Goal: Information Seeking & Learning: Learn about a topic

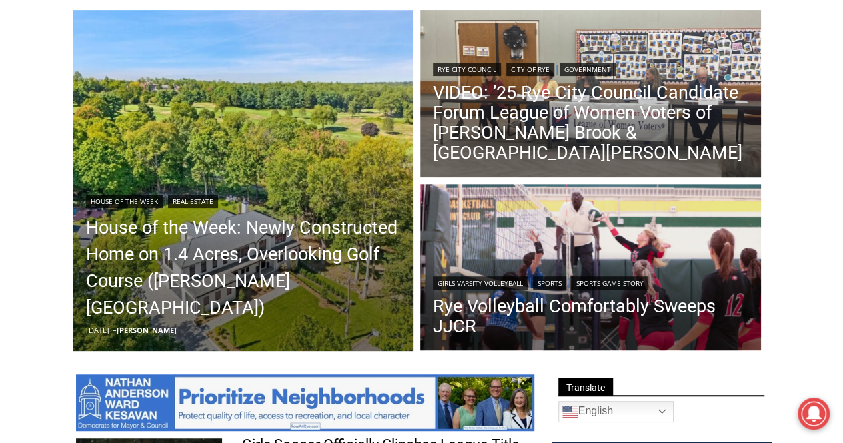
scroll to position [189, 0]
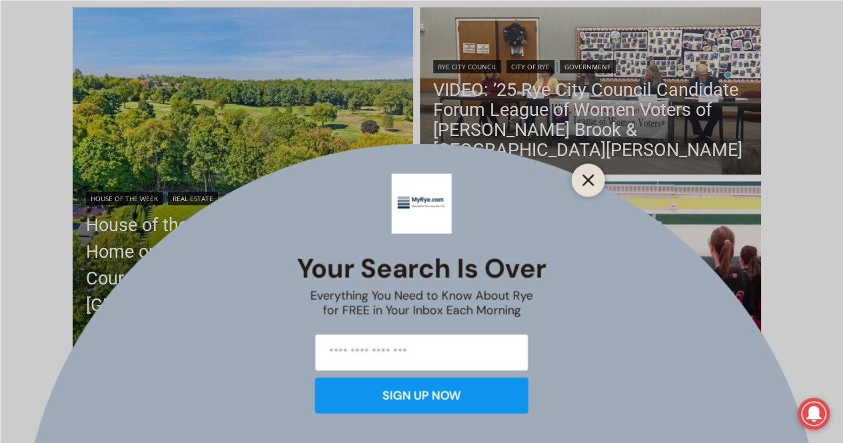
click at [585, 184] on line "Close" at bounding box center [587, 179] width 9 height 9
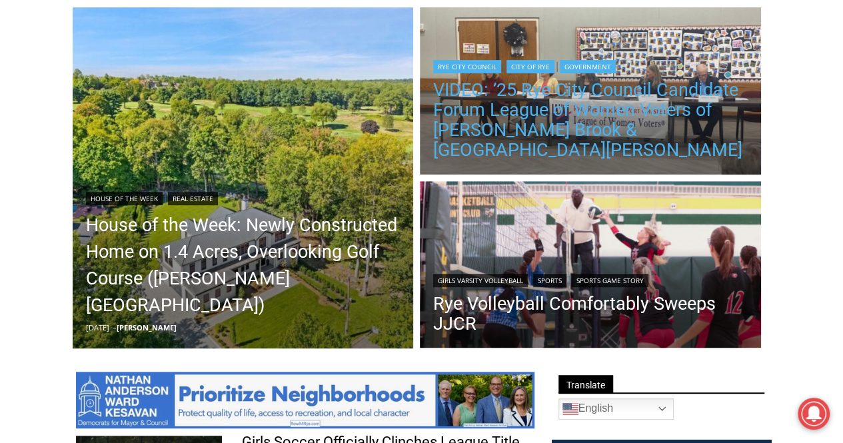
click at [665, 123] on link "VIDEO: ’25 Rye City Council Candidate Forum League of Women Voters of [PERSON_N…" at bounding box center [590, 120] width 315 height 80
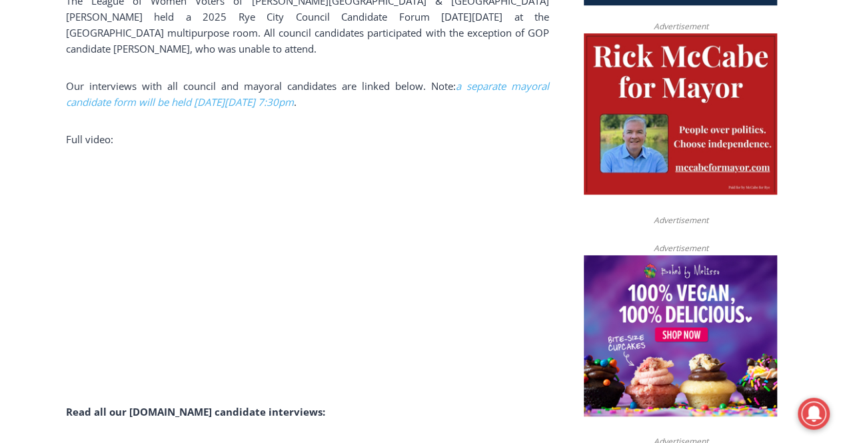
scroll to position [505, 0]
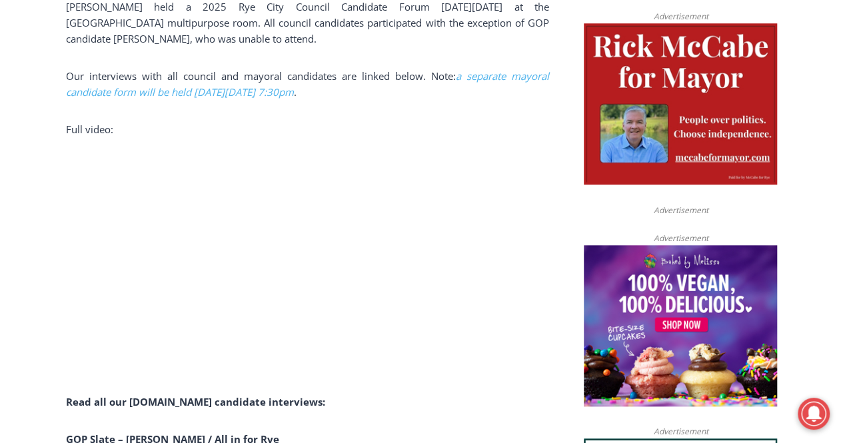
click at [505, 210] on p at bounding box center [307, 266] width 483 height 214
